Goal: Information Seeking & Learning: Check status

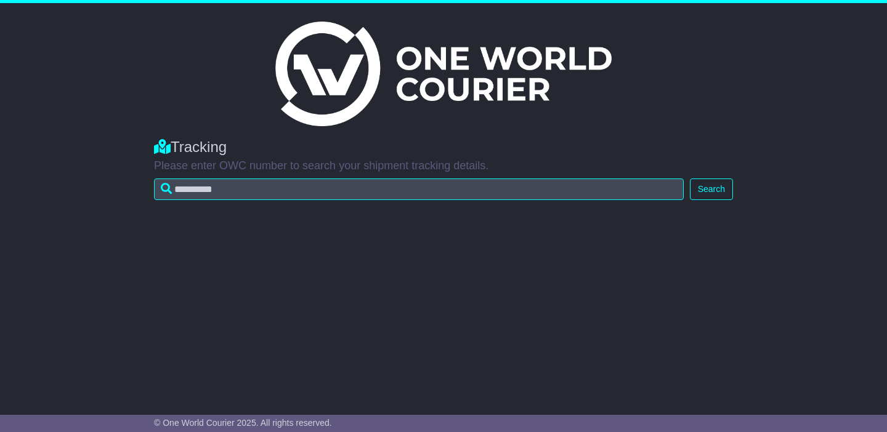
click at [272, 198] on input "text" at bounding box center [419, 190] width 530 height 22
type input "**********"
click at [725, 193] on button "Search" at bounding box center [711, 190] width 43 height 22
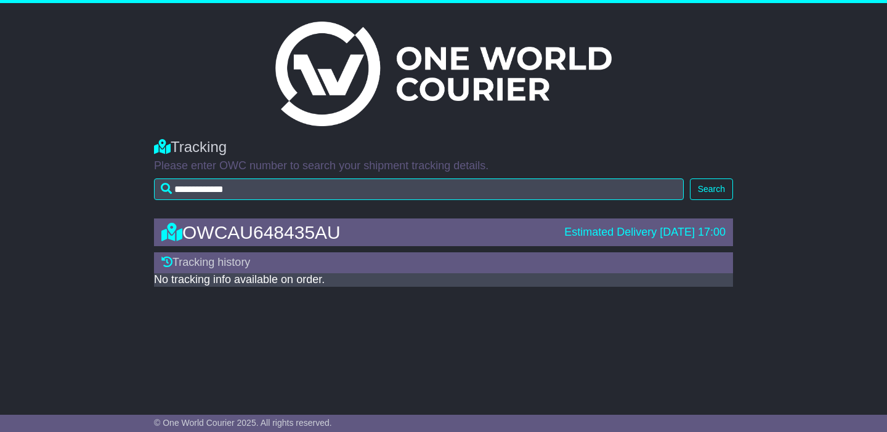
click at [476, 100] on img at bounding box center [443, 74] width 336 height 105
